Goal: Contribute content

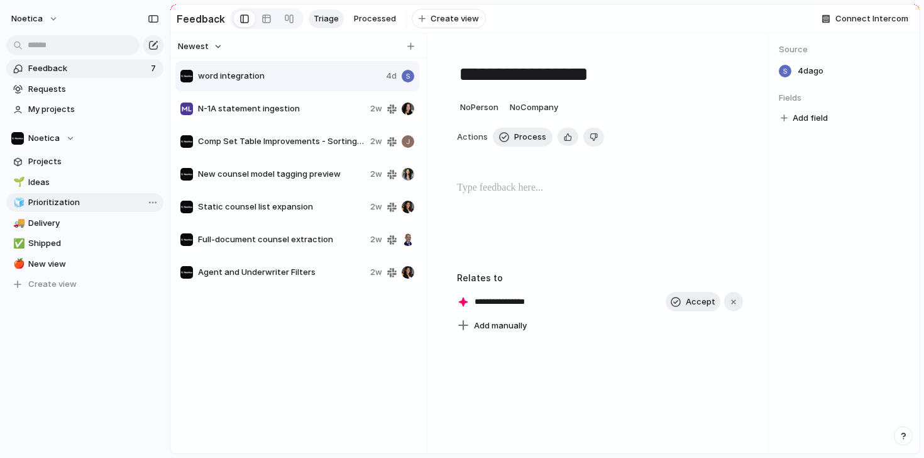
click at [57, 202] on span "Prioritization" at bounding box center [93, 202] width 131 height 13
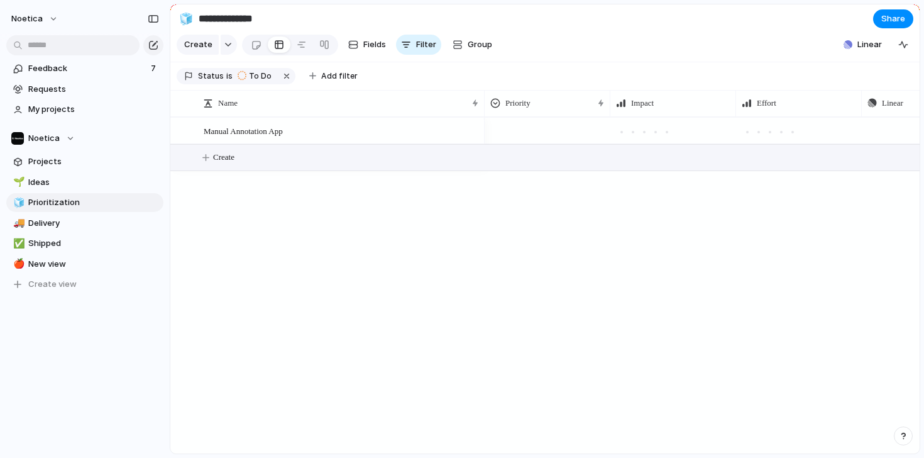
click at [263, 158] on button "Create" at bounding box center [561, 158] width 756 height 26
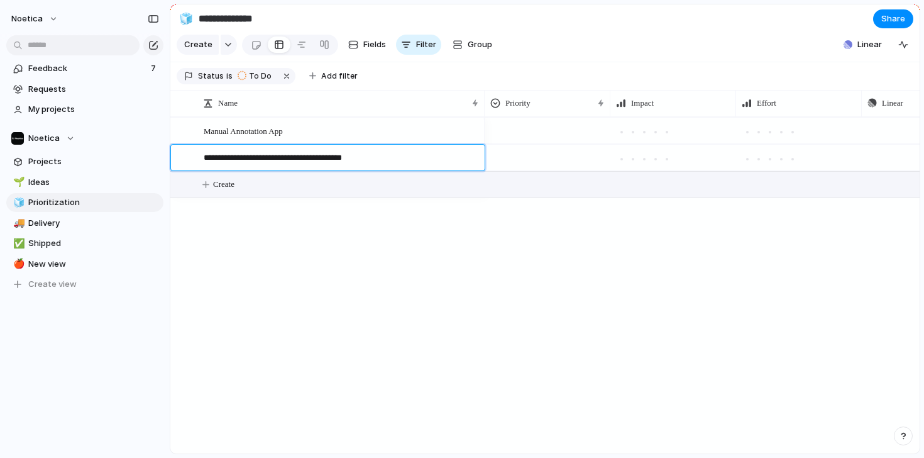
type textarea "**********"
